Goal: Information Seeking & Learning: Learn about a topic

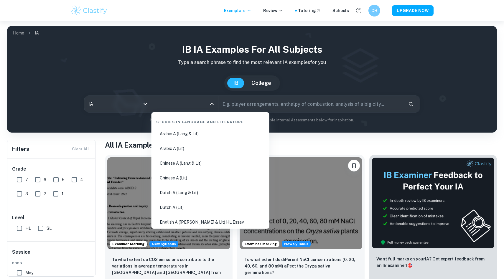
click at [168, 105] on input "All Subjects" at bounding box center [180, 103] width 53 height 11
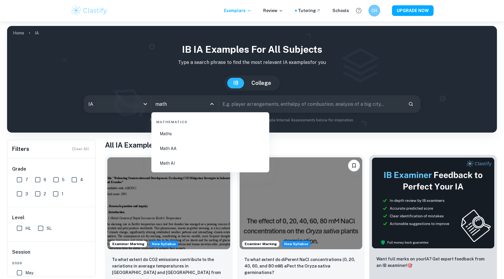
click at [173, 150] on li "Math AA" at bounding box center [210, 149] width 113 height 14
type input "Math AA"
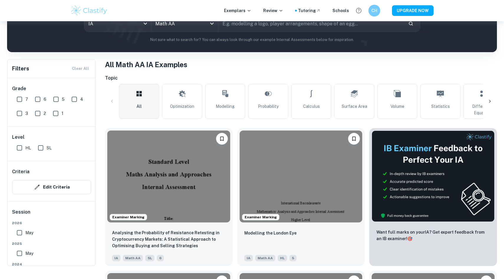
scroll to position [94, 0]
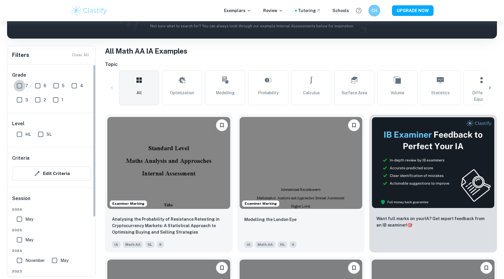
click at [16, 84] on input "7" at bounding box center [20, 86] width 12 height 12
checkbox input "true"
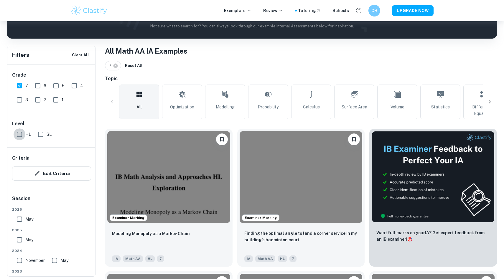
click at [20, 132] on input "HL" at bounding box center [20, 134] width 12 height 12
checkbox input "true"
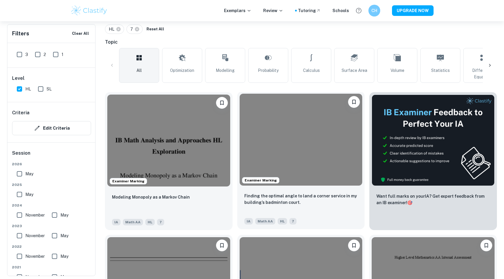
scroll to position [130, 0]
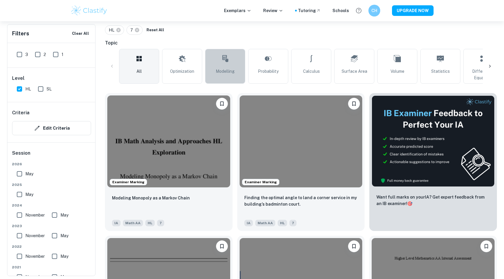
click at [229, 64] on link "Modelling" at bounding box center [225, 66] width 40 height 35
type input "Modelling"
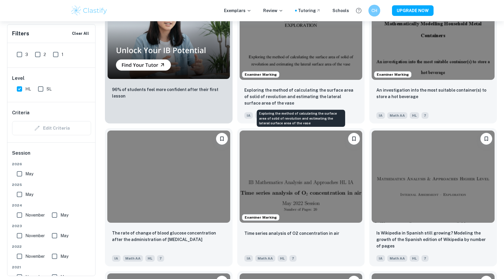
scroll to position [523, 0]
click at [319, 88] on p "Exploring the method of calculating the surface area of solid of revolution and…" at bounding box center [300, 95] width 113 height 19
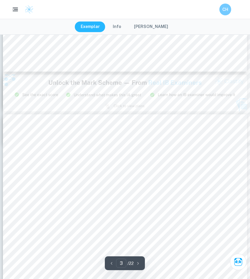
scroll to position [710, 0]
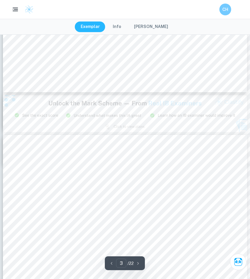
type input "2"
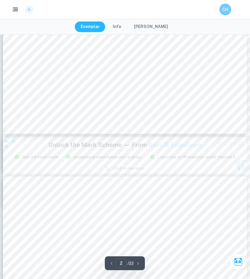
scroll to position [634, 0]
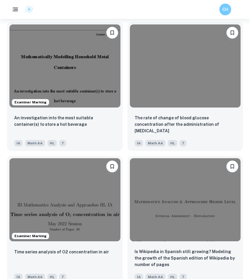
scroll to position [766, 0]
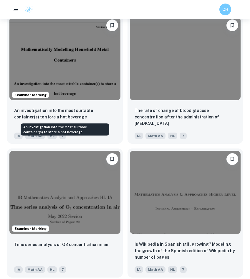
click at [69, 117] on p "An investigation into the most suitable container(s) to store a hot beverage" at bounding box center [65, 113] width 102 height 13
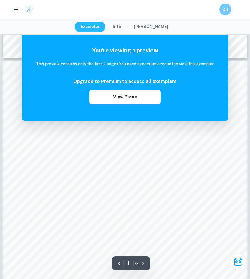
scroll to position [360, 0]
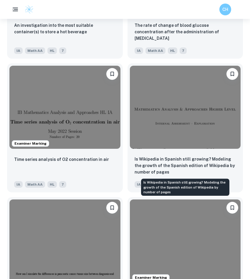
scroll to position [853, 0]
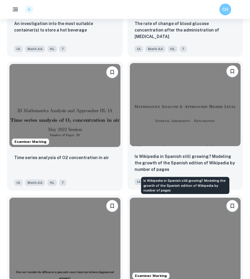
click at [180, 172] on p "Is Wikipedia in Spanish still growing? Modeling the growth of the Spanish editi…" at bounding box center [186, 162] width 102 height 19
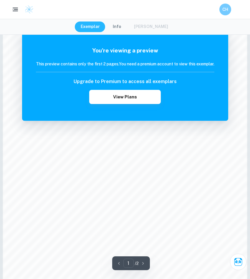
scroll to position [408, 0]
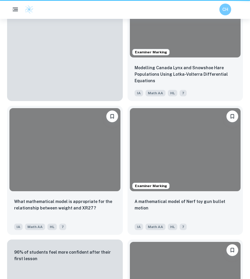
scroll to position [853, 0]
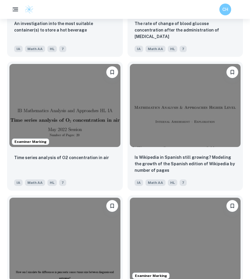
click at [13, 7] on icon "button" at bounding box center [15, 9] width 7 height 7
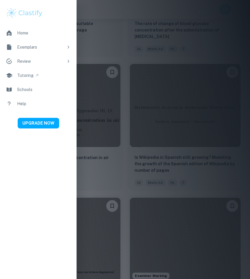
click at [13, 7] on img at bounding box center [24, 13] width 37 height 12
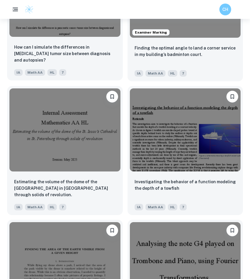
scroll to position [1097, 0]
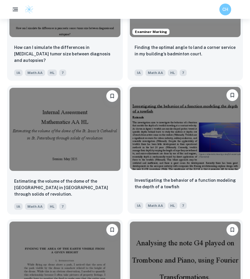
click at [160, 140] on img at bounding box center [185, 128] width 111 height 83
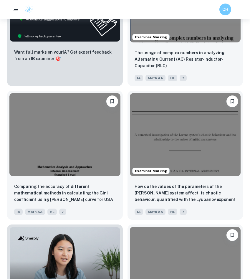
scroll to position [1494, 0]
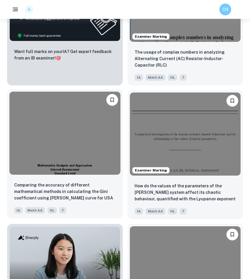
click at [67, 136] on img at bounding box center [64, 133] width 111 height 83
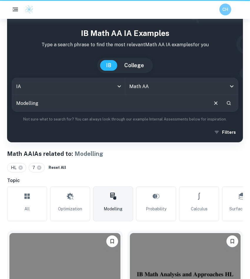
scroll to position [1494, 0]
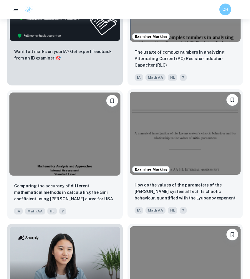
click at [209, 144] on img at bounding box center [185, 133] width 111 height 83
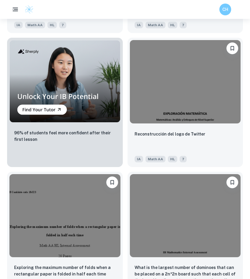
scroll to position [1683, 0]
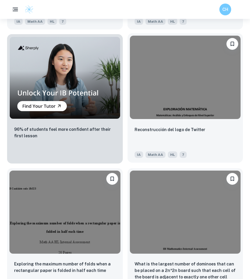
click at [185, 108] on img at bounding box center [185, 77] width 111 height 83
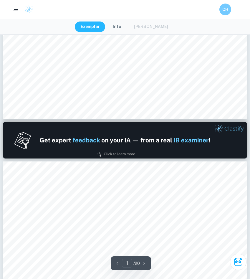
type input "2"
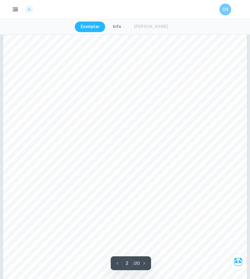
scroll to position [384, 0]
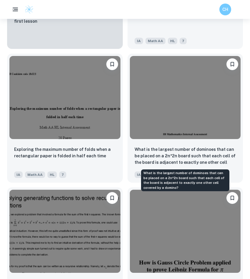
scroll to position [1805, 0]
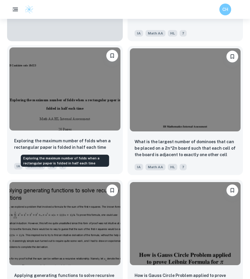
click at [98, 148] on p "Exploring the maximum number of folds when a rectangular paper is folded in hal…" at bounding box center [65, 144] width 102 height 13
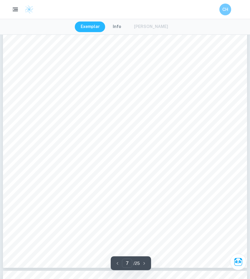
scroll to position [2289, 0]
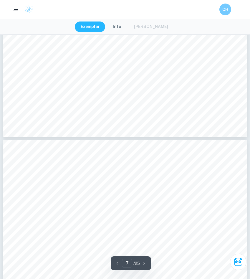
type input "8"
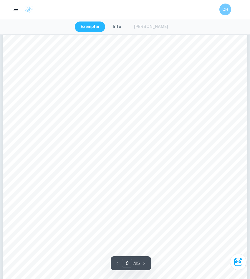
scroll to position [2568, 0]
